Goal: Information Seeking & Learning: Learn about a topic

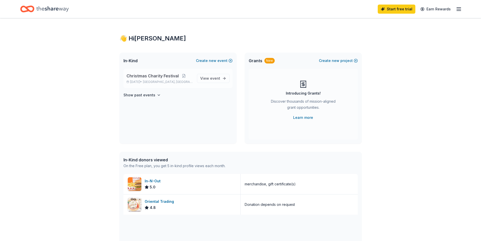
click at [161, 77] on span "Christmas Charity Festival" at bounding box center [153, 76] width 52 height 6
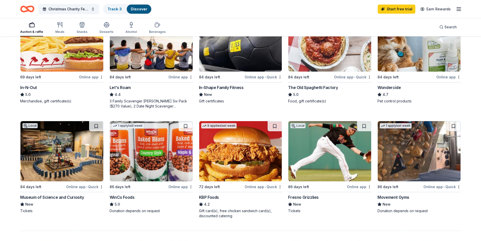
scroll to position [291, 0]
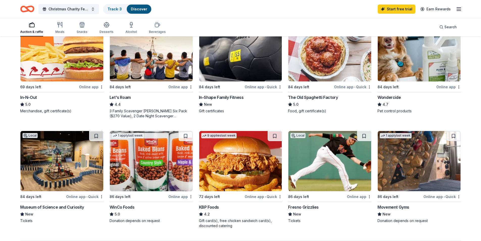
click at [304, 171] on img at bounding box center [329, 161] width 83 height 60
